Goal: Leave review/rating: Leave review/rating

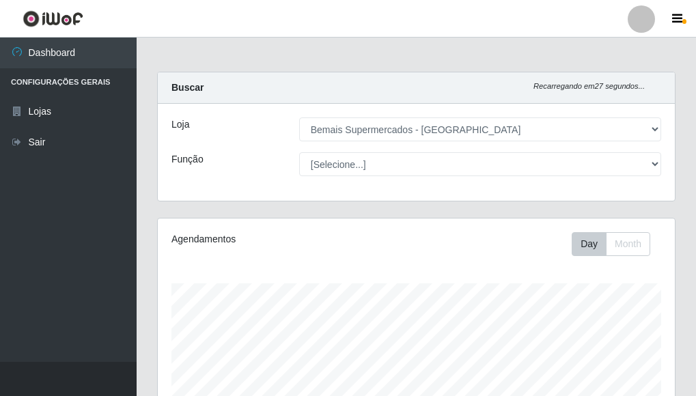
select select "249"
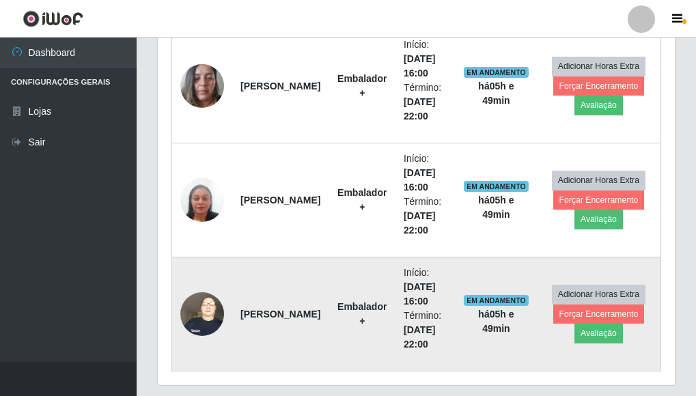
scroll to position [542, 0]
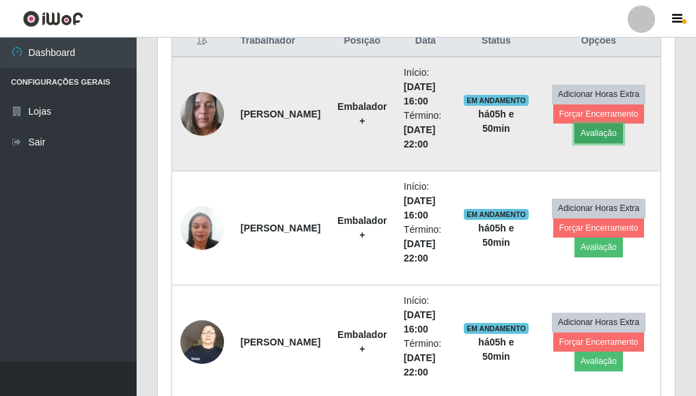
click at [602, 131] on button "Avaliação" at bounding box center [598, 133] width 48 height 19
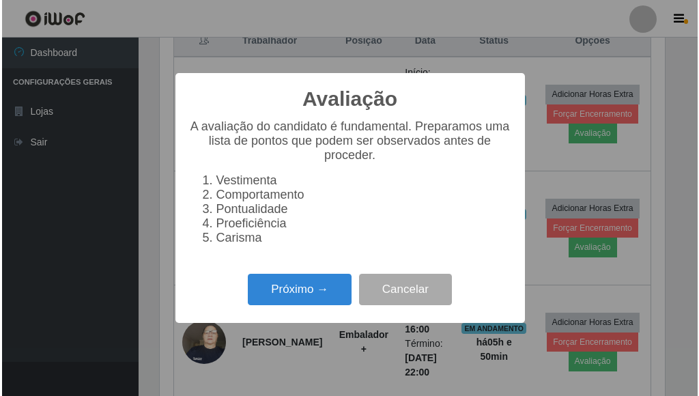
scroll to position [283, 509]
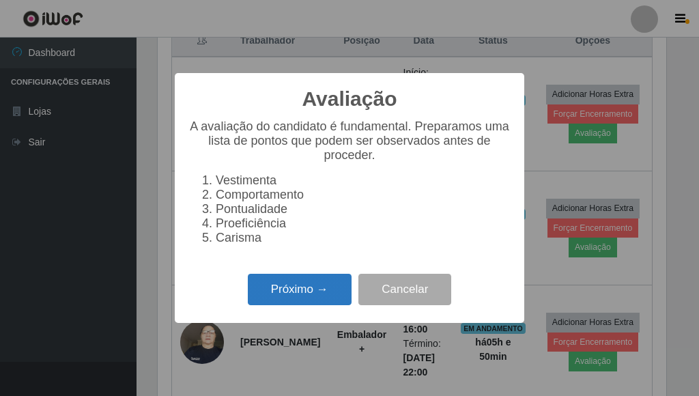
click at [331, 304] on button "Próximo →" at bounding box center [300, 290] width 104 height 32
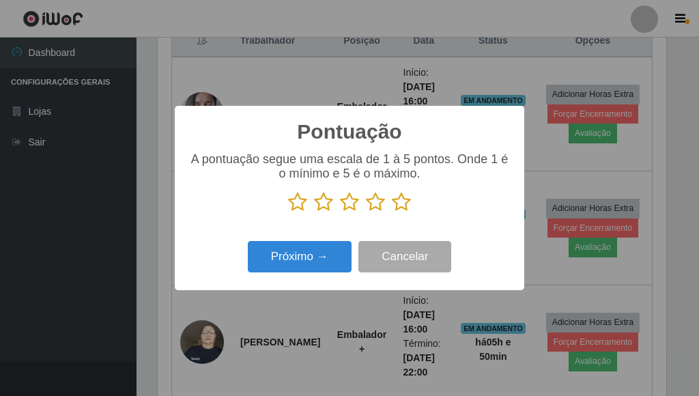
click at [402, 208] on icon at bounding box center [401, 202] width 19 height 20
click at [392, 212] on input "radio" at bounding box center [392, 212] width 0 height 0
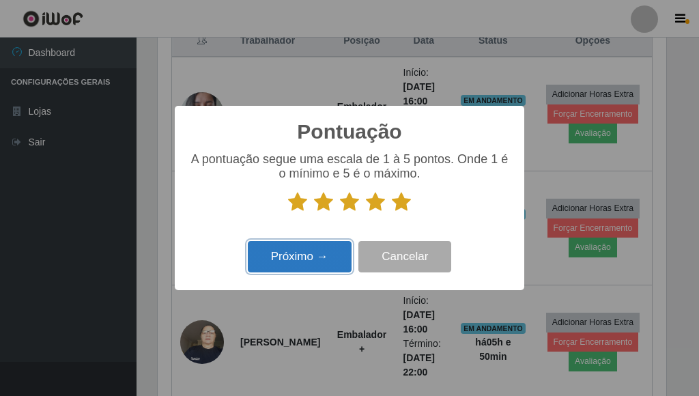
click at [320, 255] on button "Próximo →" at bounding box center [300, 257] width 104 height 32
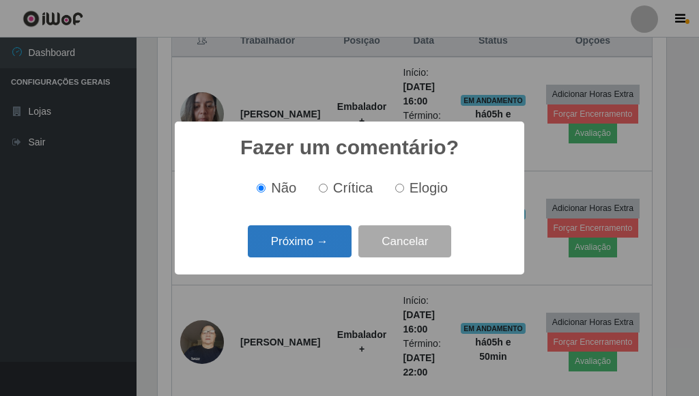
click at [315, 252] on button "Próximo →" at bounding box center [300, 241] width 104 height 32
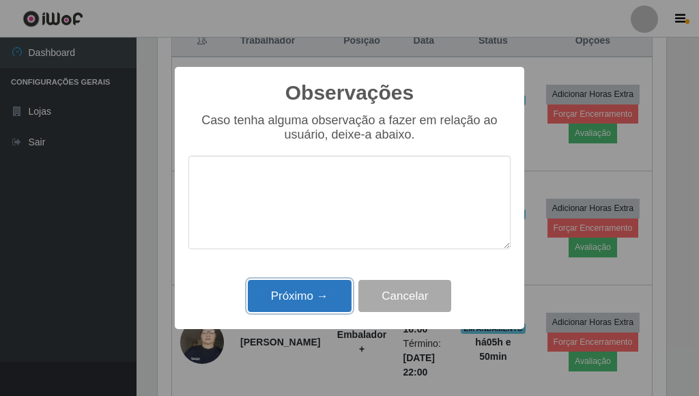
click at [315, 297] on button "Próximo →" at bounding box center [300, 296] width 104 height 32
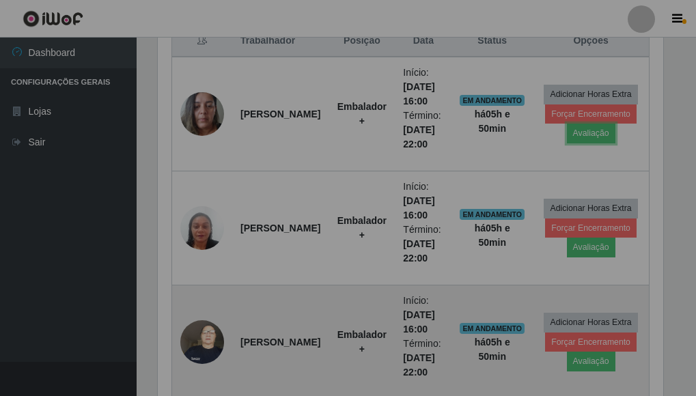
scroll to position [283, 517]
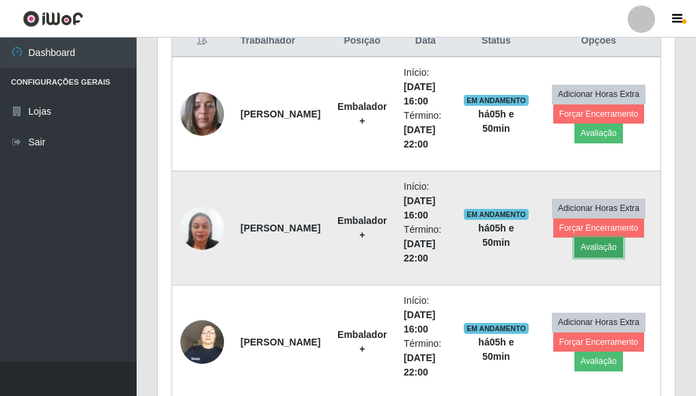
click at [597, 247] on button "Avaliação" at bounding box center [598, 247] width 48 height 19
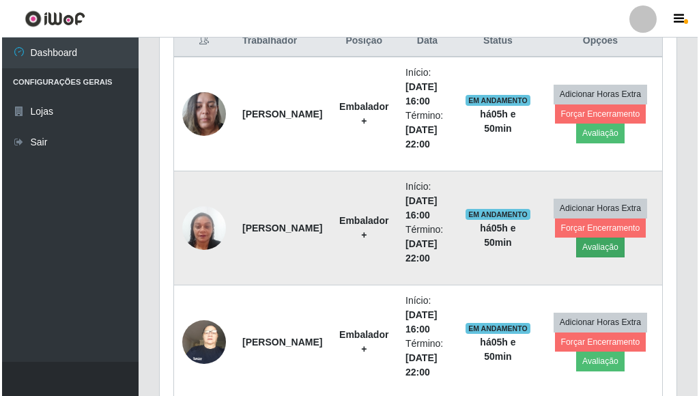
scroll to position [283, 509]
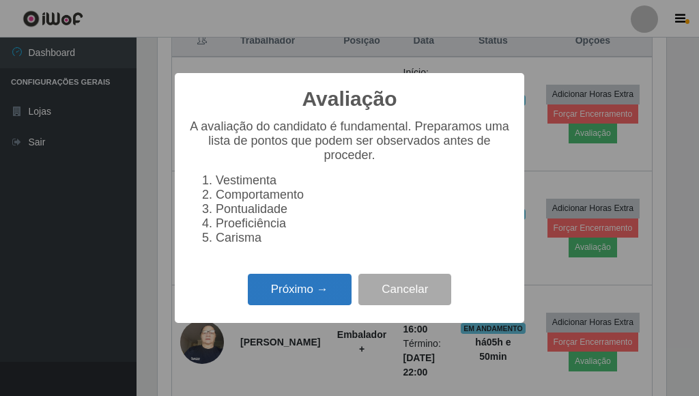
click at [308, 297] on button "Próximo →" at bounding box center [300, 290] width 104 height 32
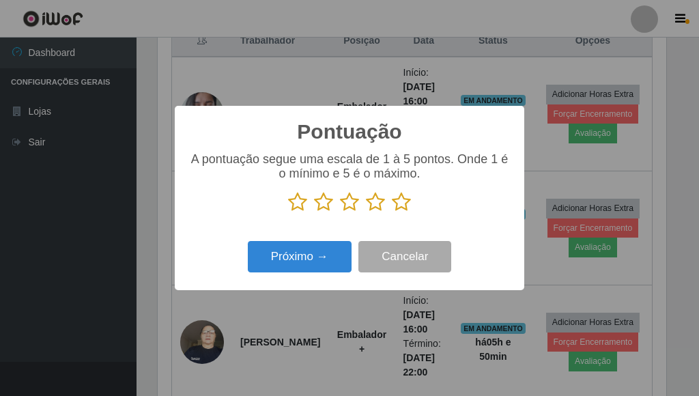
scroll to position [682574, 682348]
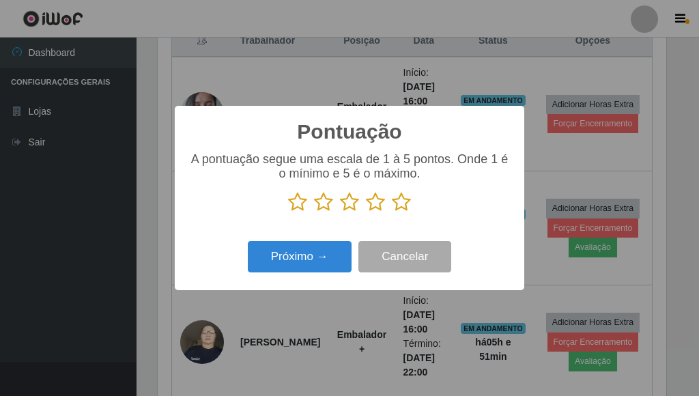
click at [406, 204] on icon at bounding box center [401, 202] width 19 height 20
click at [392, 212] on input "radio" at bounding box center [392, 212] width 0 height 0
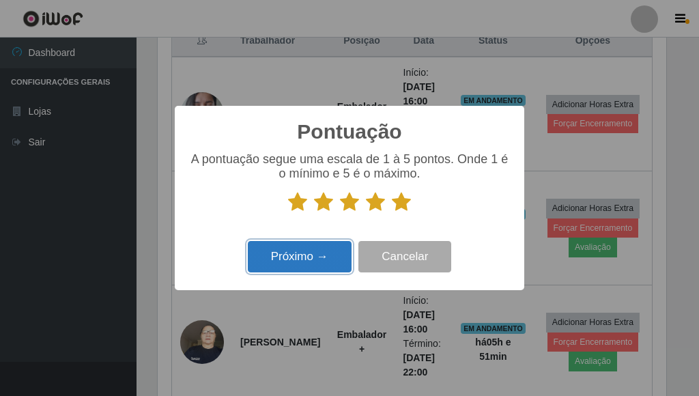
click at [318, 253] on button "Próximo →" at bounding box center [300, 257] width 104 height 32
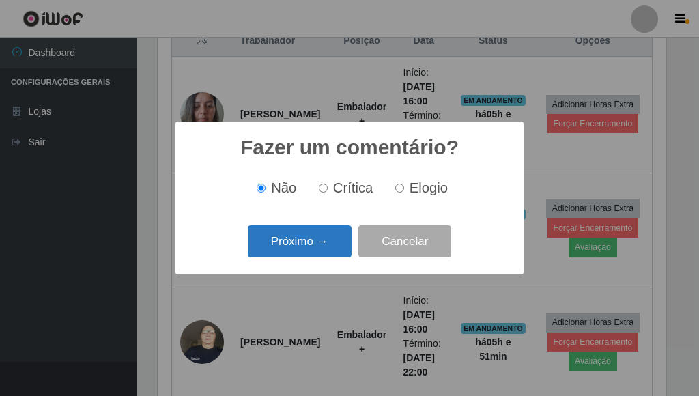
click at [322, 250] on button "Próximo →" at bounding box center [300, 241] width 104 height 32
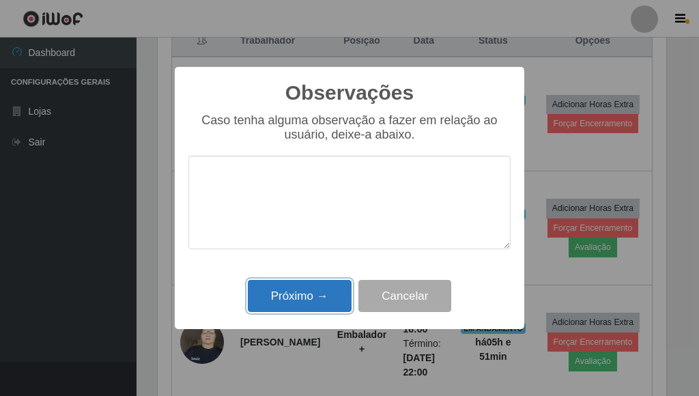
click at [324, 300] on button "Próximo →" at bounding box center [300, 296] width 104 height 32
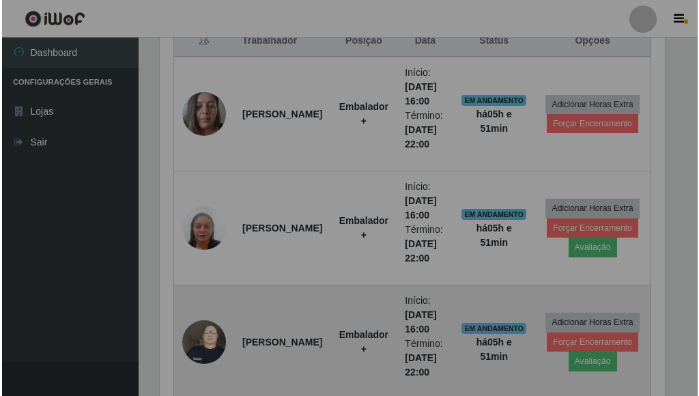
scroll to position [283, 517]
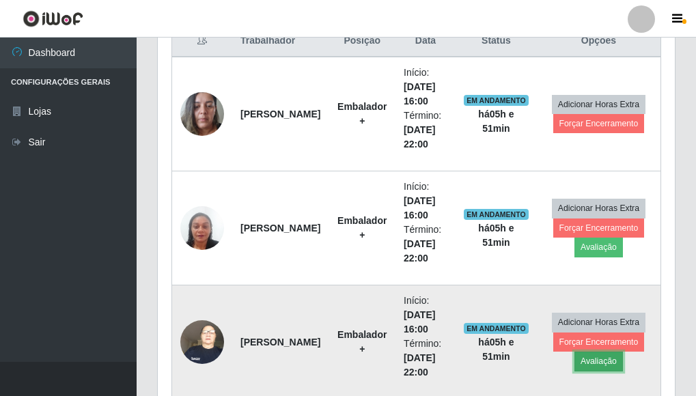
click at [603, 358] on button "Avaliação" at bounding box center [598, 361] width 48 height 19
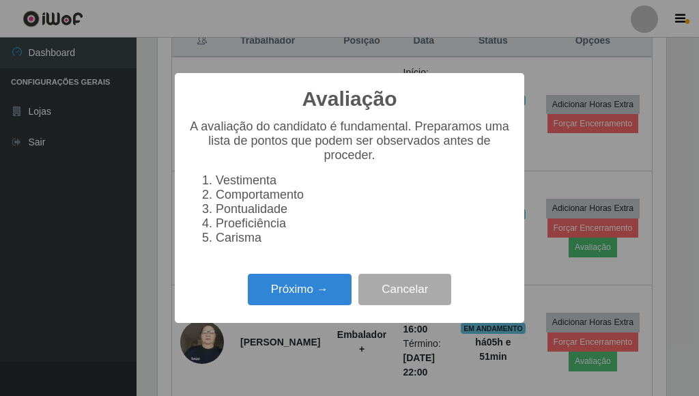
scroll to position [283, 509]
click at [302, 285] on button "Próximo →" at bounding box center [300, 290] width 104 height 32
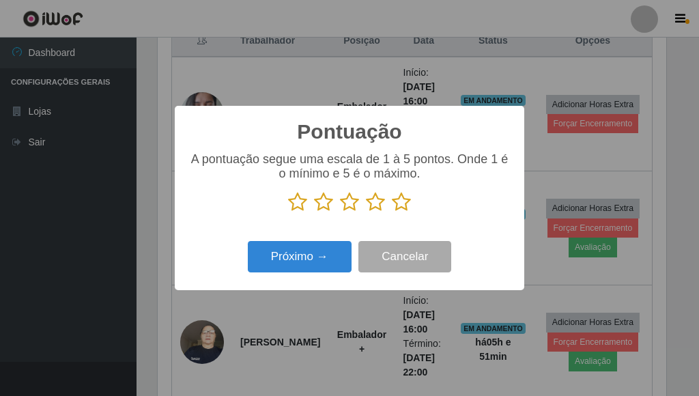
scroll to position [682574, 682348]
click at [397, 202] on icon at bounding box center [401, 202] width 19 height 20
click at [392, 212] on input "radio" at bounding box center [392, 212] width 0 height 0
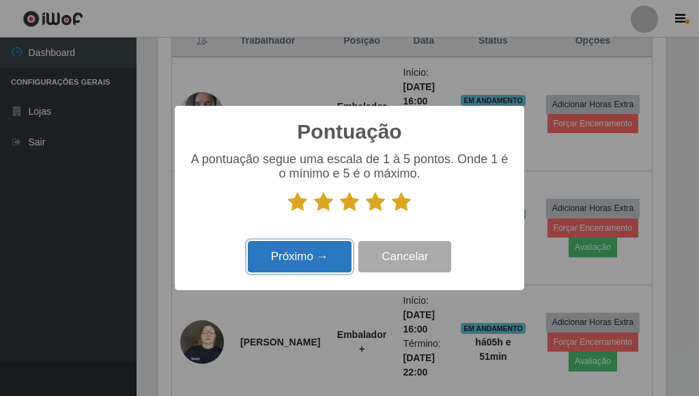
click at [301, 257] on button "Próximo →" at bounding box center [300, 257] width 104 height 32
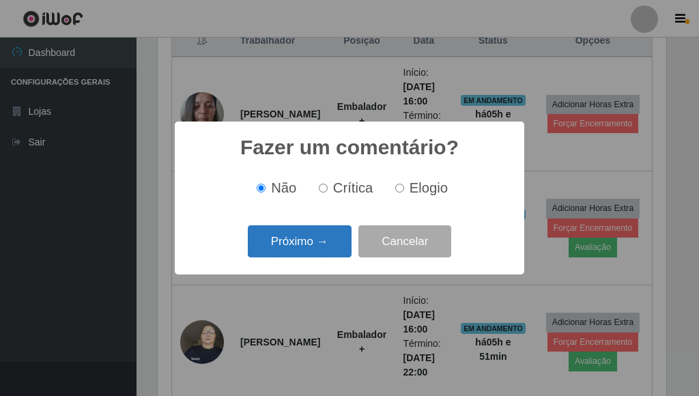
click at [309, 233] on button "Próximo →" at bounding box center [300, 241] width 104 height 32
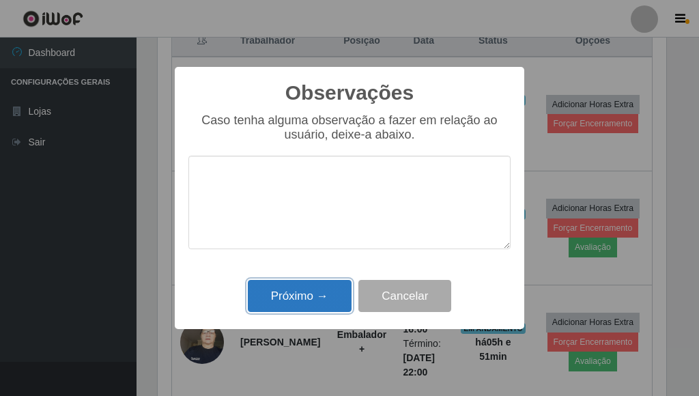
click at [328, 290] on button "Próximo →" at bounding box center [300, 296] width 104 height 32
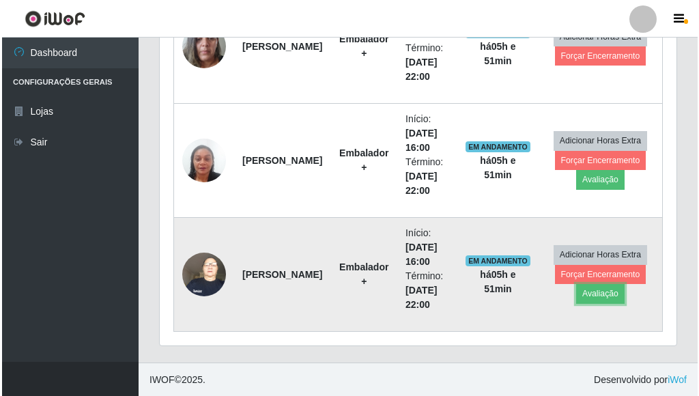
scroll to position [610, 0]
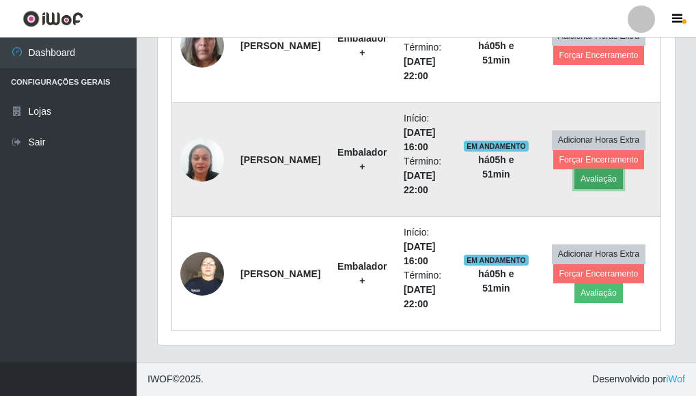
click at [597, 173] on button "Avaliação" at bounding box center [598, 178] width 48 height 19
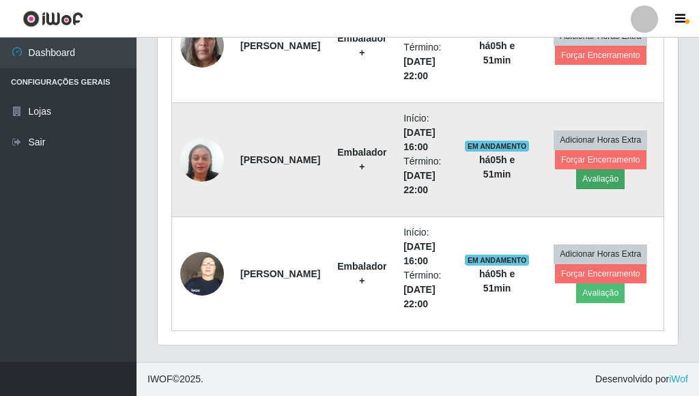
scroll to position [283, 509]
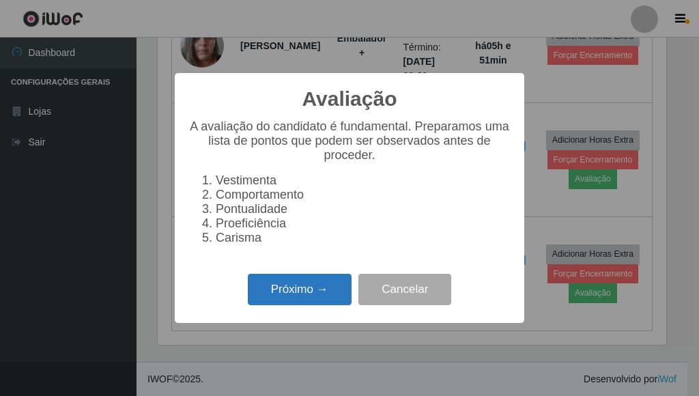
click at [266, 296] on button "Próximo →" at bounding box center [300, 290] width 104 height 32
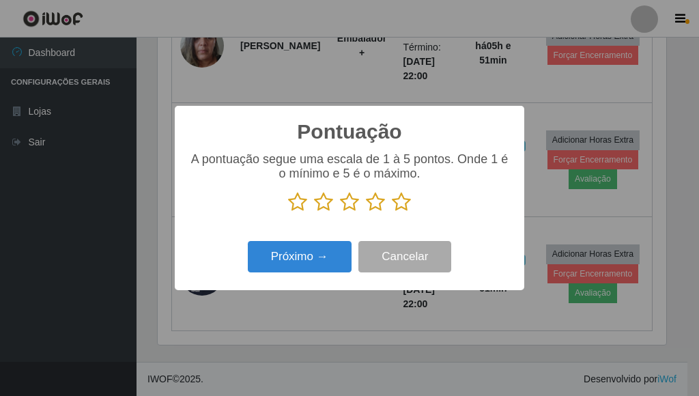
scroll to position [682574, 682348]
click at [400, 204] on icon at bounding box center [401, 202] width 19 height 20
click at [392, 212] on input "radio" at bounding box center [392, 212] width 0 height 0
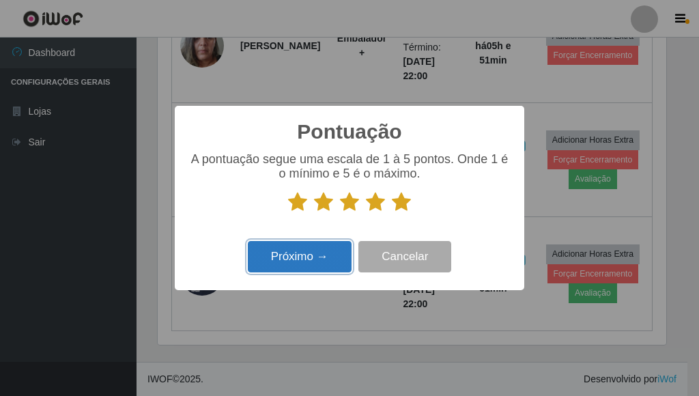
click at [308, 262] on button "Próximo →" at bounding box center [300, 257] width 104 height 32
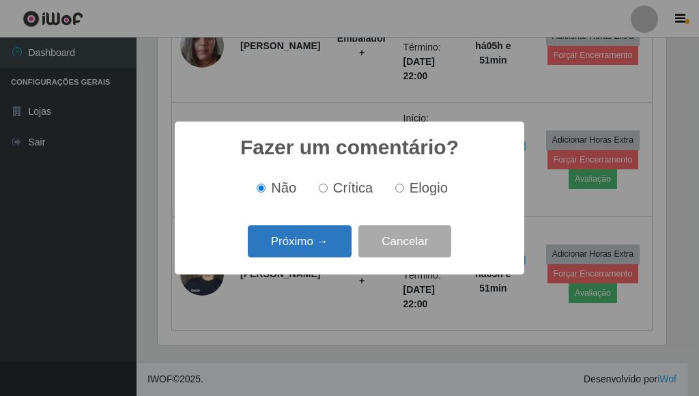
click at [310, 255] on button "Próximo →" at bounding box center [300, 241] width 104 height 32
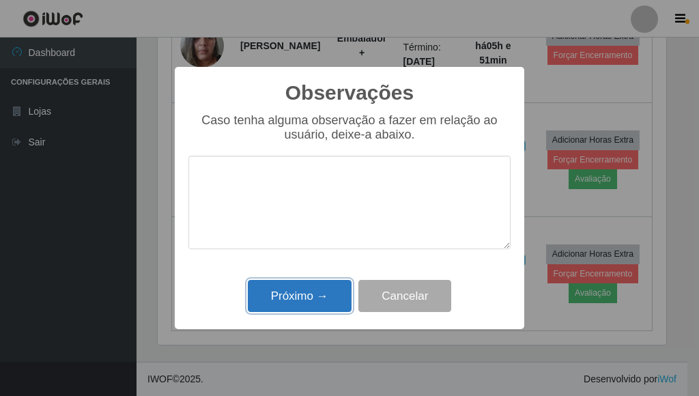
drag, startPoint x: 317, startPoint y: 300, endPoint x: 340, endPoint y: 305, distance: 23.7
click at [317, 298] on button "Próximo →" at bounding box center [300, 296] width 104 height 32
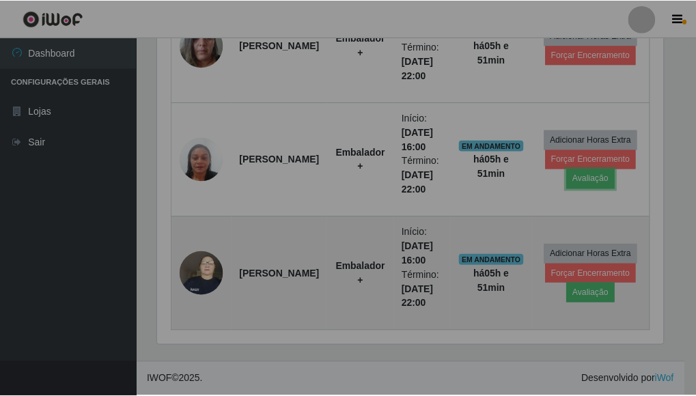
scroll to position [283, 517]
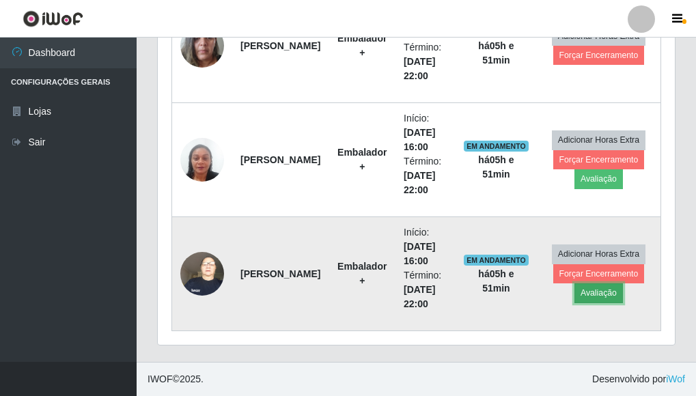
click at [599, 296] on button "Avaliação" at bounding box center [598, 292] width 48 height 19
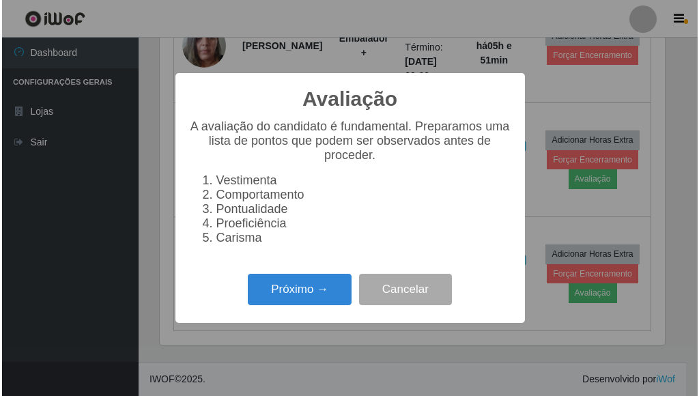
scroll to position [283, 509]
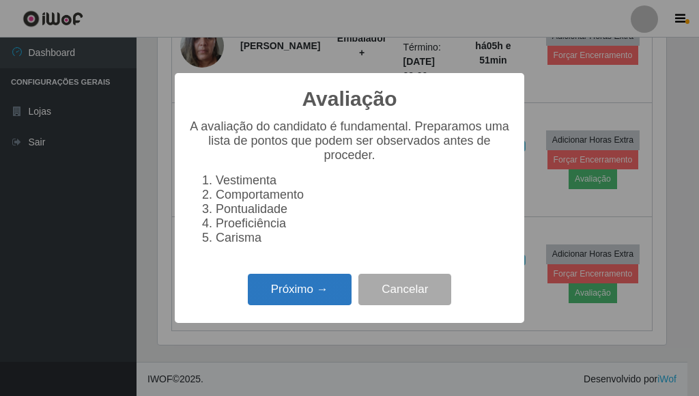
click at [299, 289] on button "Próximo →" at bounding box center [300, 290] width 104 height 32
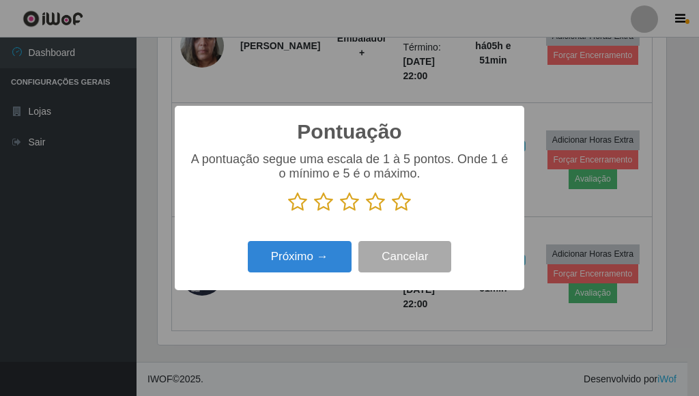
click at [397, 206] on icon at bounding box center [401, 202] width 19 height 20
click at [392, 212] on input "radio" at bounding box center [392, 212] width 0 height 0
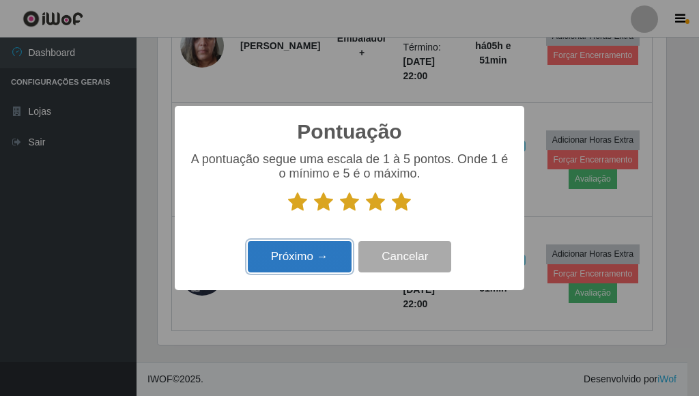
click at [303, 248] on button "Próximo →" at bounding box center [300, 257] width 104 height 32
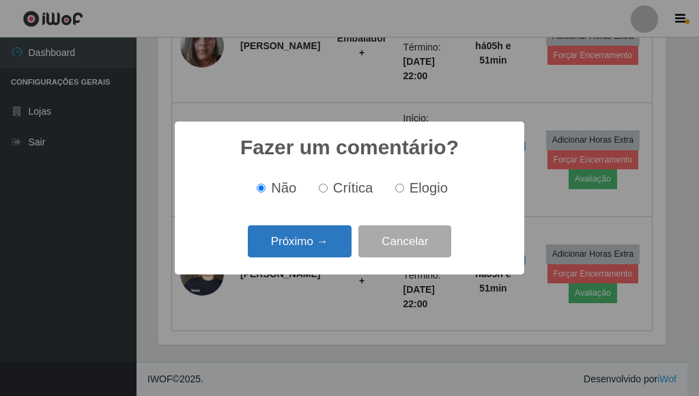
click at [323, 249] on button "Próximo →" at bounding box center [300, 241] width 104 height 32
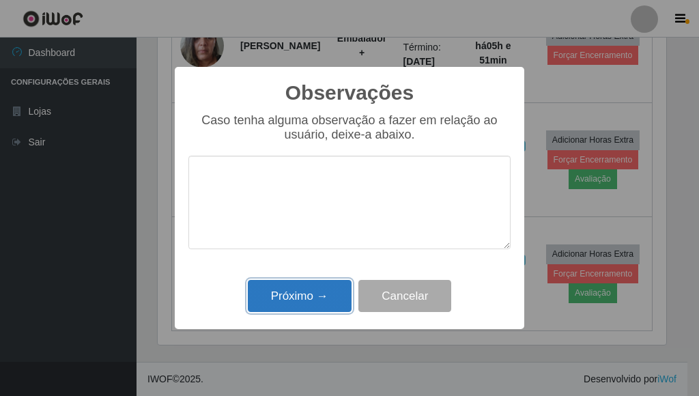
click at [325, 293] on button "Próximo →" at bounding box center [300, 296] width 104 height 32
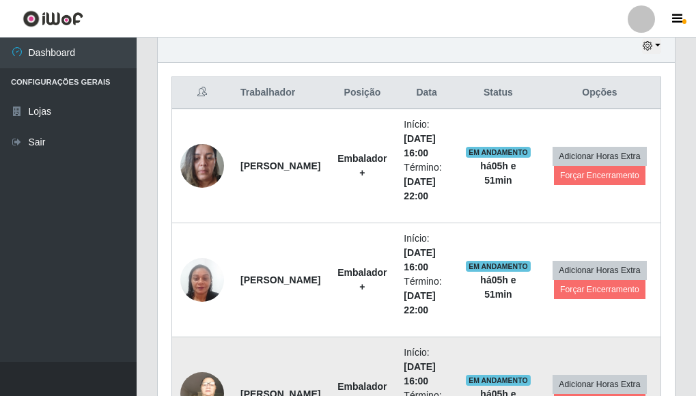
scroll to position [473, 0]
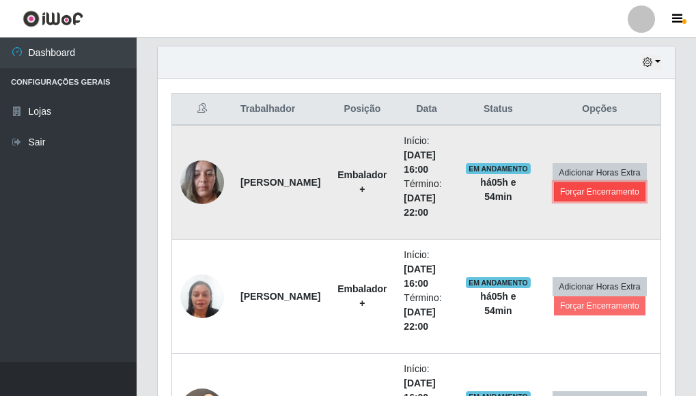
click at [611, 192] on button "Forçar Encerramento" at bounding box center [600, 191] width 92 height 19
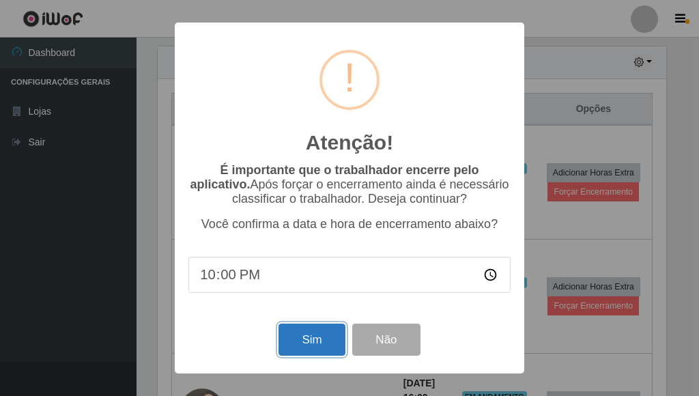
click at [336, 335] on button "Sim" at bounding box center [312, 340] width 66 height 32
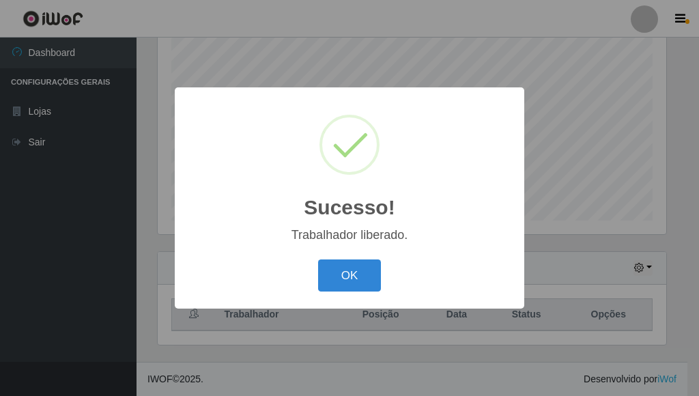
click at [369, 257] on div "OK Cancel" at bounding box center [349, 275] width 322 height 39
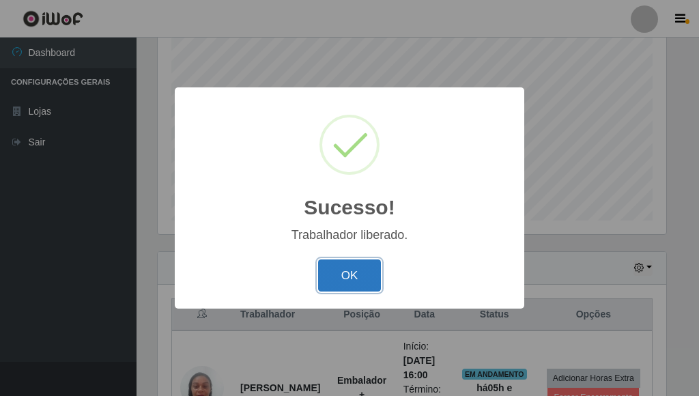
click at [367, 270] on button "OK" at bounding box center [350, 275] width 64 height 32
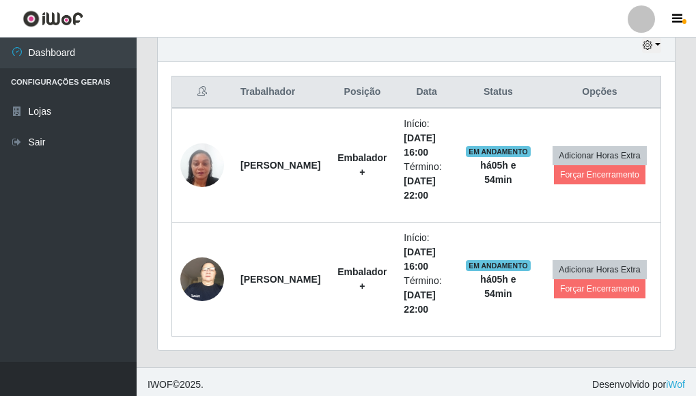
scroll to position [496, 0]
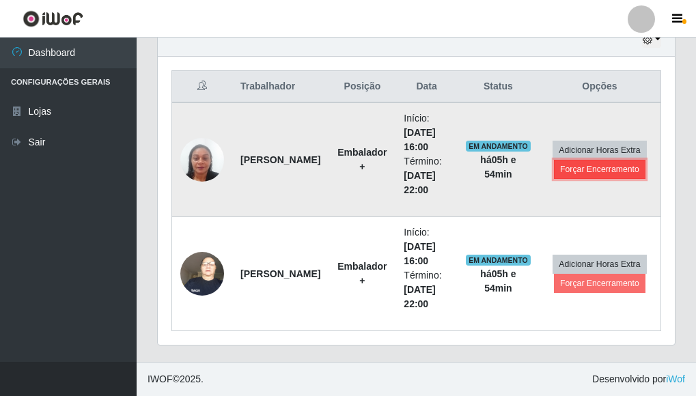
click at [614, 174] on button "Forçar Encerramento" at bounding box center [600, 169] width 92 height 19
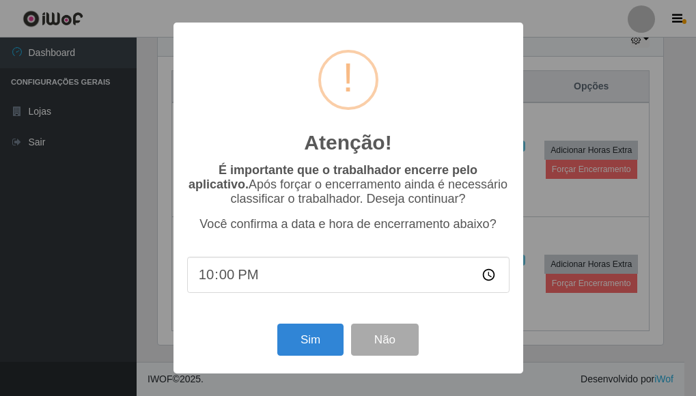
scroll to position [283, 509]
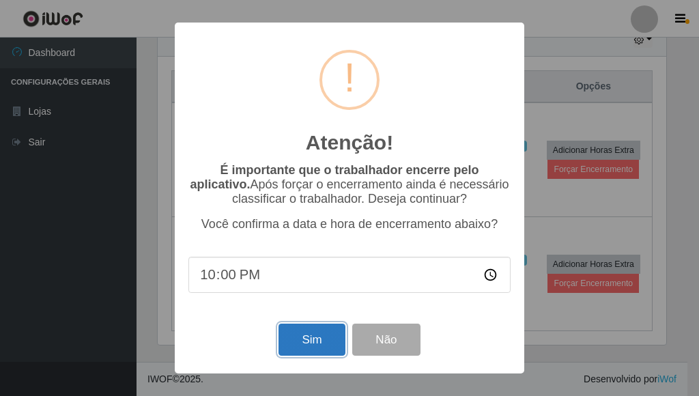
click at [307, 345] on button "Sim" at bounding box center [312, 340] width 66 height 32
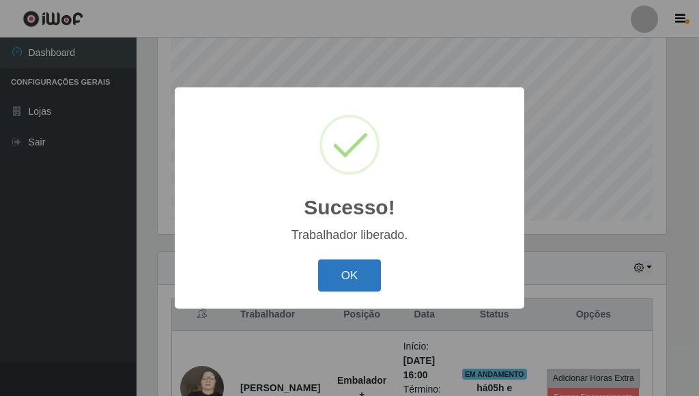
click at [365, 264] on button "OK" at bounding box center [350, 275] width 64 height 32
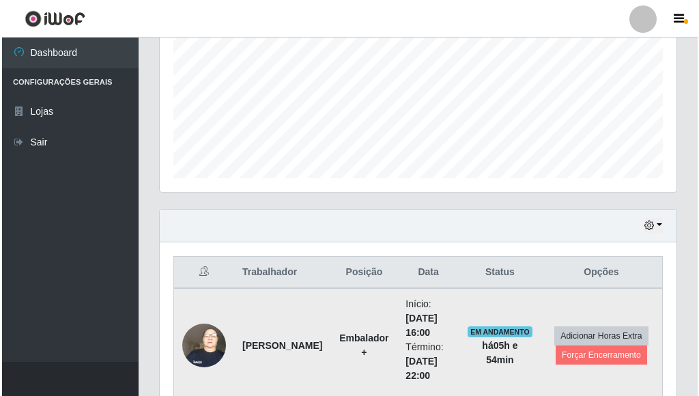
scroll to position [382, 0]
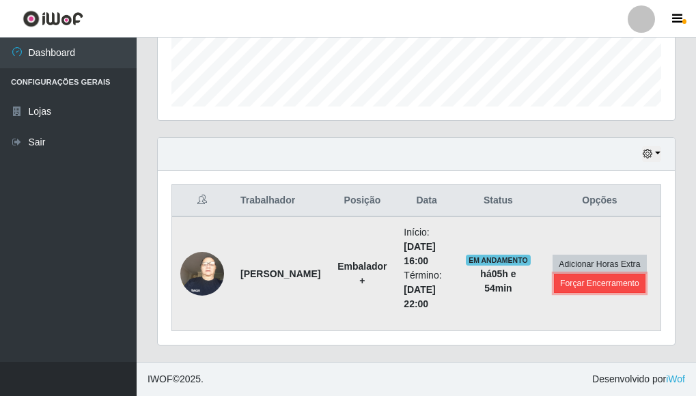
click at [608, 283] on button "Forçar Encerramento" at bounding box center [600, 283] width 92 height 19
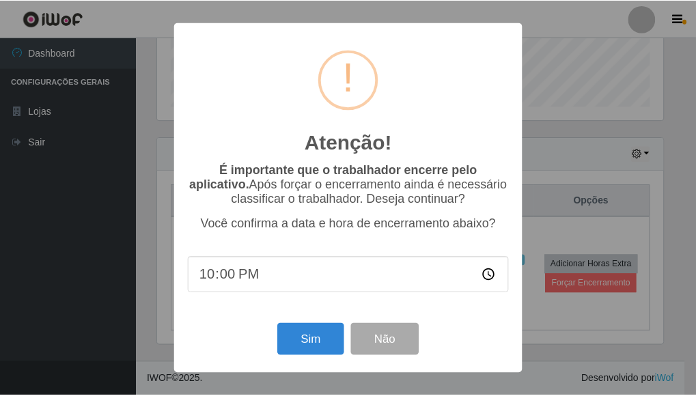
scroll to position [283, 509]
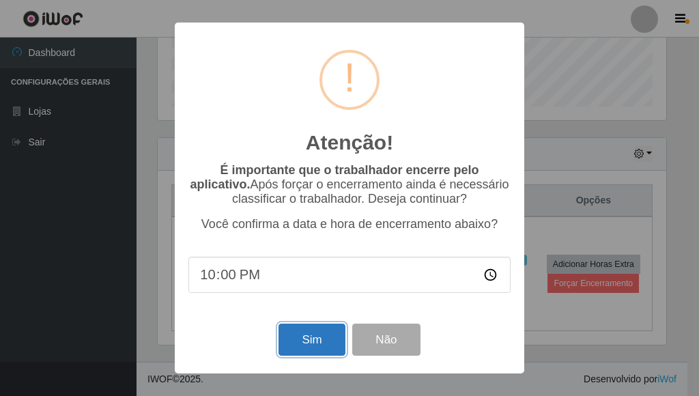
click at [327, 341] on button "Sim" at bounding box center [312, 340] width 66 height 32
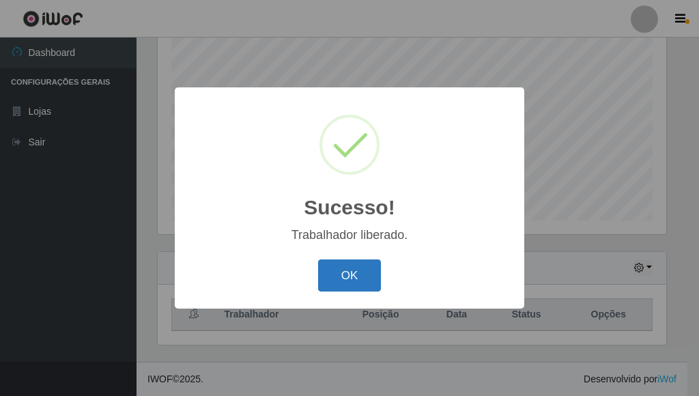
click at [360, 276] on button "OK" at bounding box center [350, 275] width 64 height 32
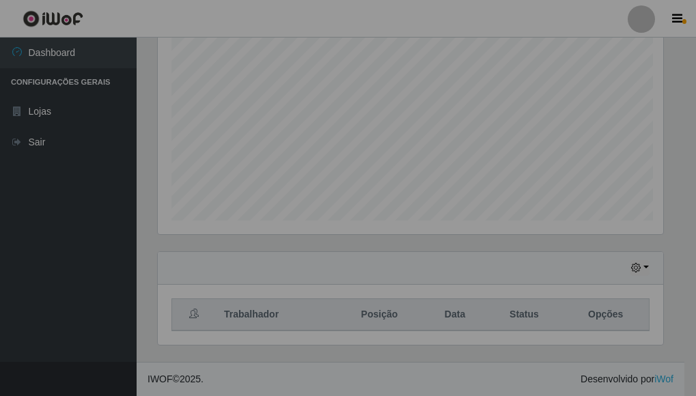
scroll to position [283, 517]
